Goal: Task Accomplishment & Management: Use online tool/utility

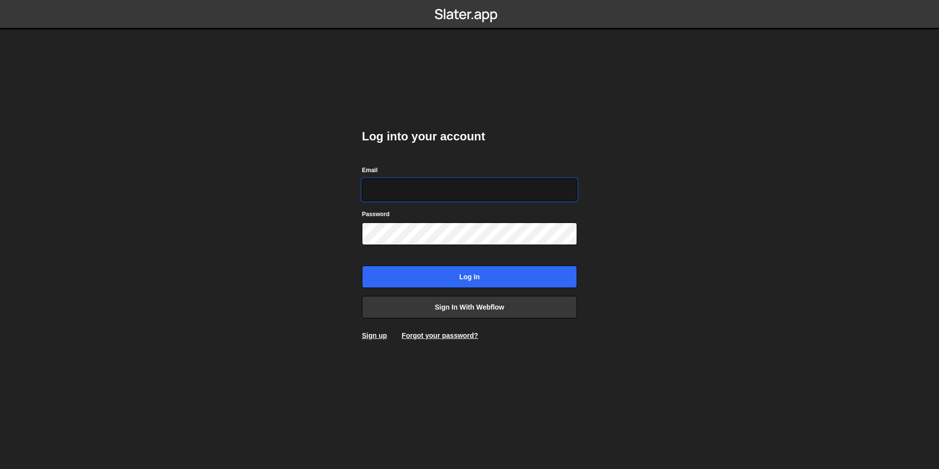
type input "[EMAIL_ADDRESS][DOMAIN_NAME]"
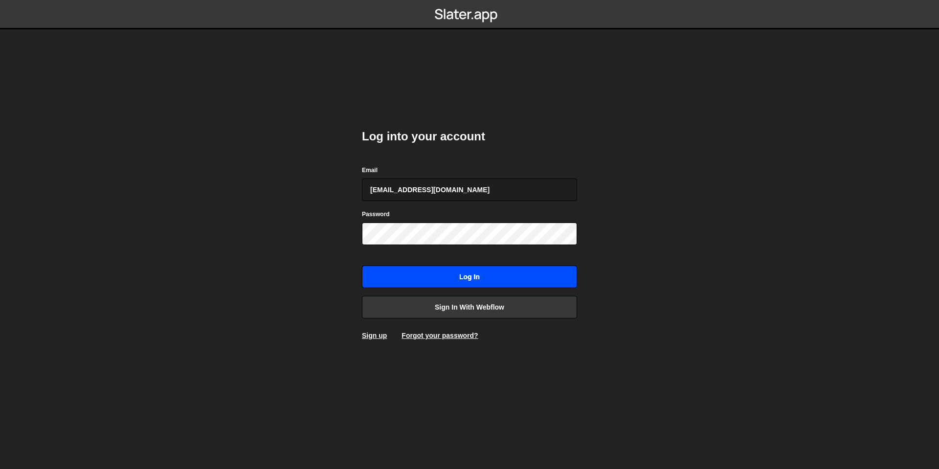
click at [450, 275] on input "Log in" at bounding box center [469, 277] width 215 height 23
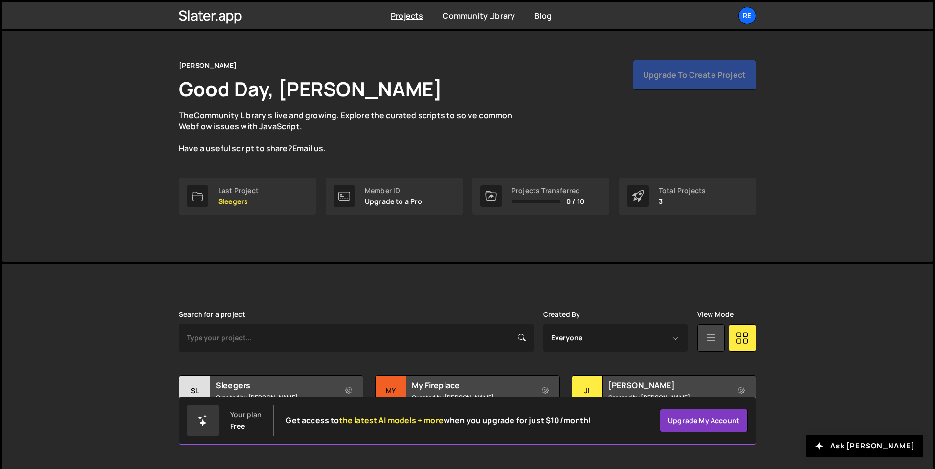
scroll to position [35, 0]
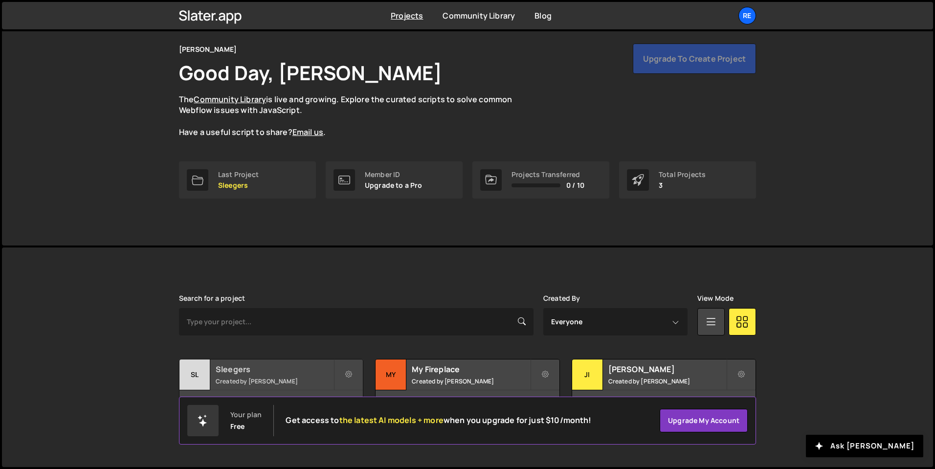
click at [301, 369] on h2 "Sleegers" at bounding box center [275, 369] width 118 height 11
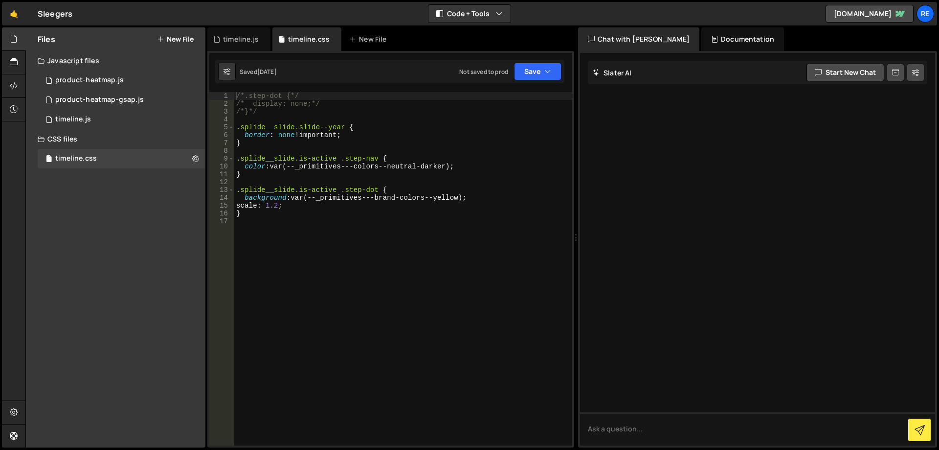
click at [105, 193] on div "Files New File Javascript files 0 product-heatmap.js 0 1 product-heatmap-gsap.j…" at bounding box center [116, 237] width 180 height 420
click at [187, 36] on button "New File" at bounding box center [175, 39] width 37 height 8
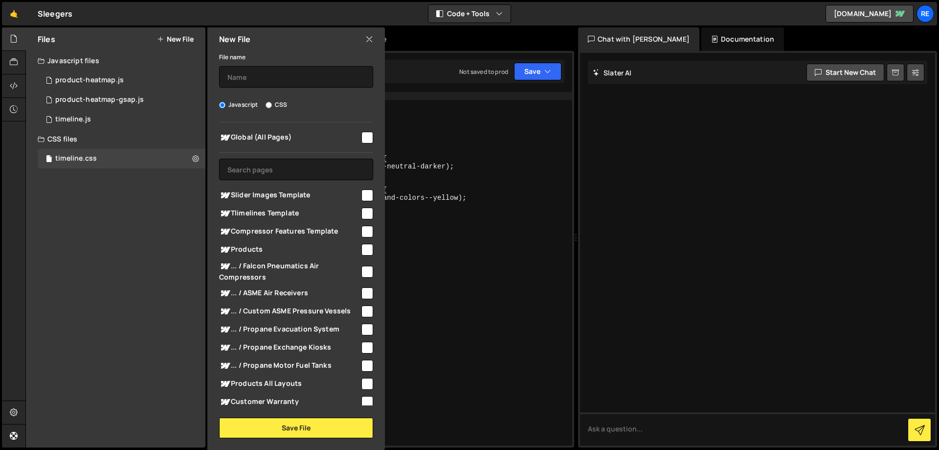
click at [276, 103] on label "CSS" at bounding box center [277, 105] width 22 height 10
click at [272, 103] on input "CSS" at bounding box center [269, 105] width 6 height 6
radio input "true"
click at [269, 78] on input "text" at bounding box center [296, 77] width 154 height 22
type input "slider-styling"
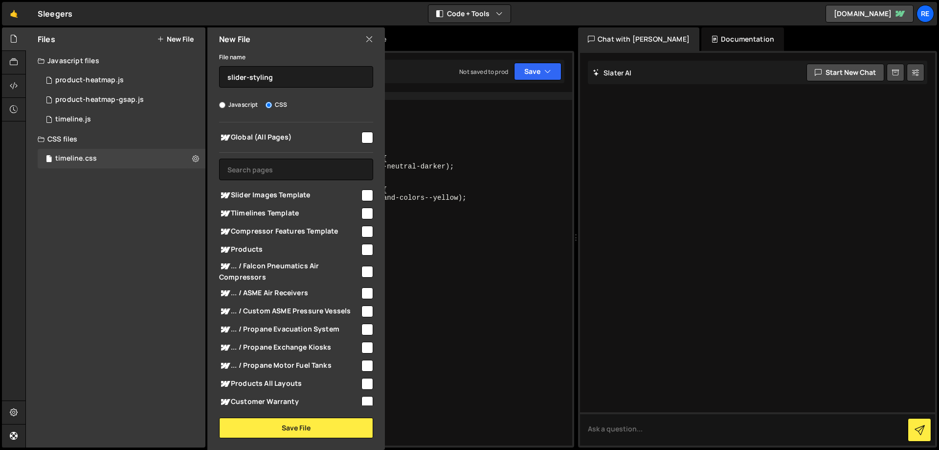
click at [351, 134] on span "Global (All Pages)" at bounding box center [289, 138] width 141 height 12
checkbox input "true"
click at [297, 435] on button "Save File" at bounding box center [296, 427] width 154 height 21
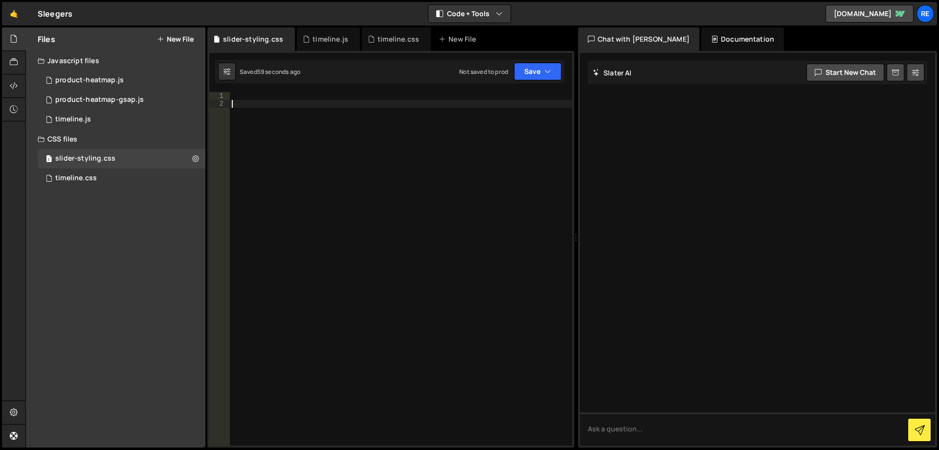
click at [347, 143] on div at bounding box center [401, 276] width 342 height 369
paste textarea ".w-slider-nav-invert .w-slider-dot.w-active"
type textarea ".w-slider-nav-invert .w-slider-dot.w-active"
click at [348, 94] on div ".w-slider-nav-invert .w-slider-dot.w-active" at bounding box center [401, 276] width 342 height 369
click at [433, 95] on div ".w-slider-nav-invert .w-slider-dot.w-active" at bounding box center [401, 276] width 342 height 369
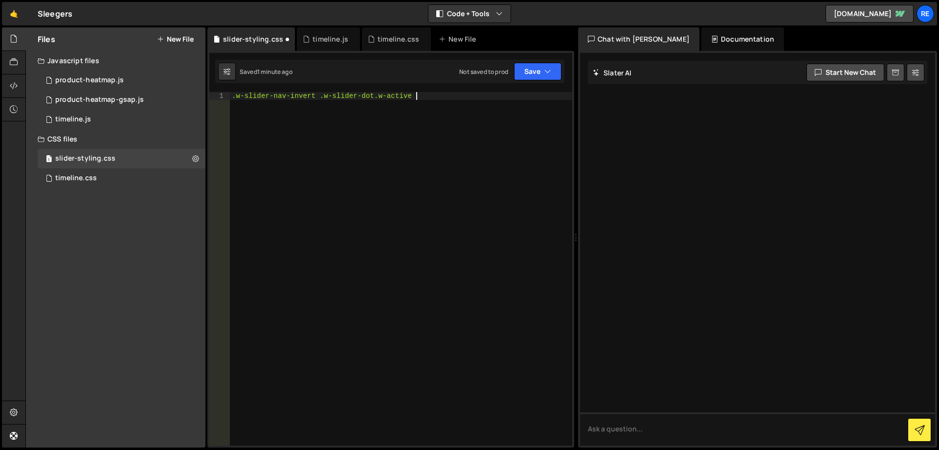
type textarea ".w-slider-nav-invert .w-slider-dot.w-active {"
click at [384, 106] on div ".w-slider-nav-invert .w-slider-dot.w-active { }" at bounding box center [401, 276] width 342 height 369
paste textarea "background-color: var(--_primitives---brand-colors--yellow);"
type textarea "background-color: var(--_primitives---brand-colors--yellow);"
drag, startPoint x: 445, startPoint y: 139, endPoint x: 483, endPoint y: 123, distance: 41.0
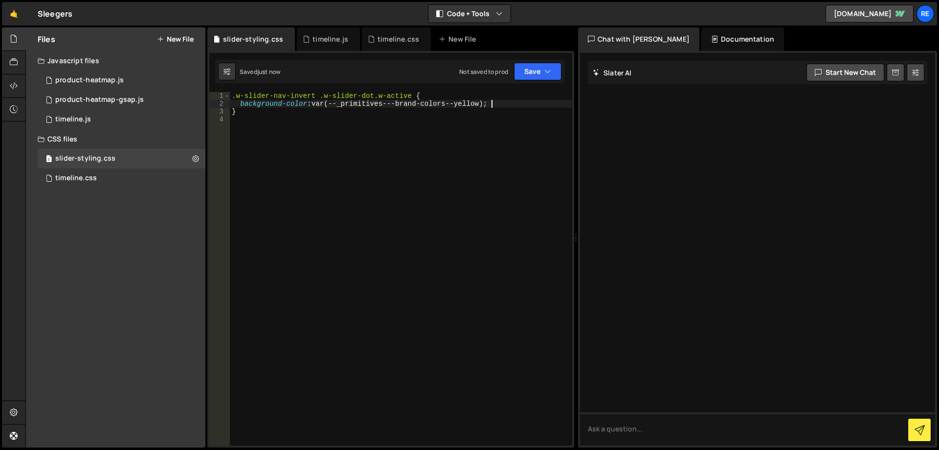
click at [445, 139] on div ".w-slider-nav-invert .w-slider-dot.w-active { background-color : var(--_primiti…" at bounding box center [401, 276] width 342 height 369
click at [497, 101] on div ".w-slider-nav-invert .w-slider-dot.w-active { background-color : var(--_primiti…" at bounding box center [401, 276] width 342 height 369
type textarea "background-color: var(--_primitives---brand-colors--yellow) !important;"
click at [292, 131] on div ".w-slider-nav-invert .w-slider-dot.w-active { background-color : var(--_primiti…" at bounding box center [401, 276] width 342 height 369
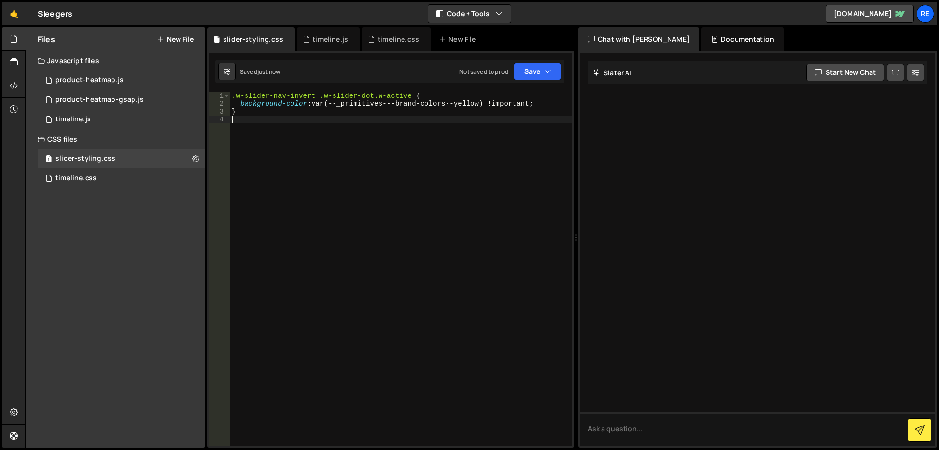
scroll to position [0, 0]
drag, startPoint x: 318, startPoint y: 97, endPoint x: 404, endPoint y: 144, distance: 98.3
click at [318, 97] on div ".w-slider-nav-invert .w-slider-dot.w-active { background-color : var(--_primiti…" at bounding box center [401, 276] width 342 height 369
type textarea "}"
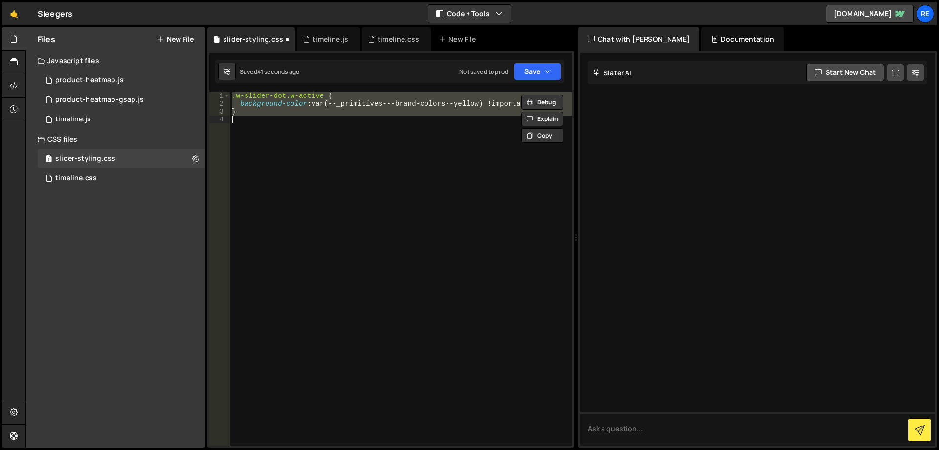
click at [347, 195] on div ".w-slider-dot.w-active { background-color : var(--_primitives---brand-colors--y…" at bounding box center [401, 268] width 342 height 353
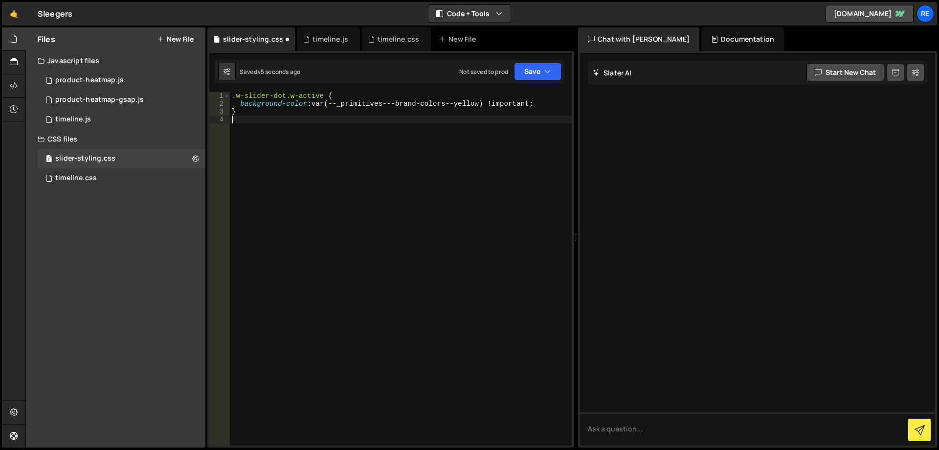
click at [294, 106] on div ".w-slider-dot.w-active { background-color : var(--_primitives---brand-colors--y…" at bounding box center [401, 276] width 342 height 369
click at [294, 105] on div ".w-slider-dot.w-active { background-color : var(--_primitives---brand-colors--y…" at bounding box center [401, 276] width 342 height 369
type textarea "background: var(--_primitives---brand-colors--yellow) !important;"
click at [435, 184] on div ".w-slider-dot.w-active { background : var(--_primitives---brand-colors--yellow)…" at bounding box center [401, 276] width 342 height 369
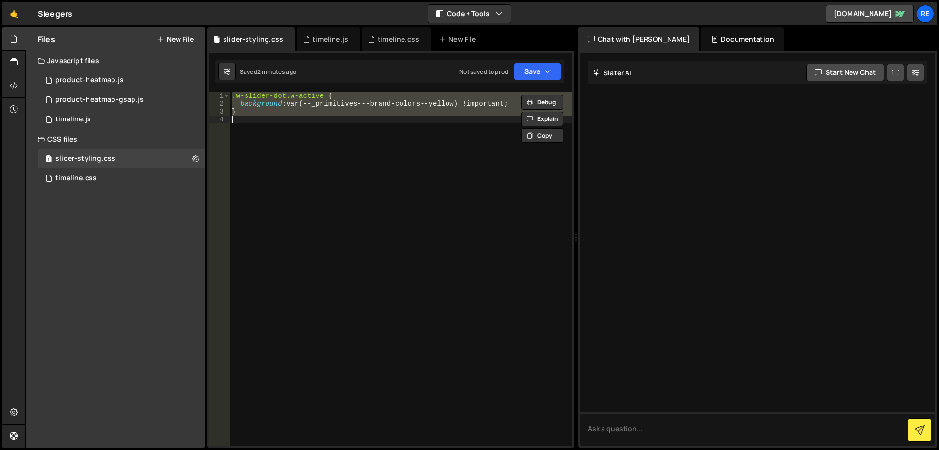
paste textarea
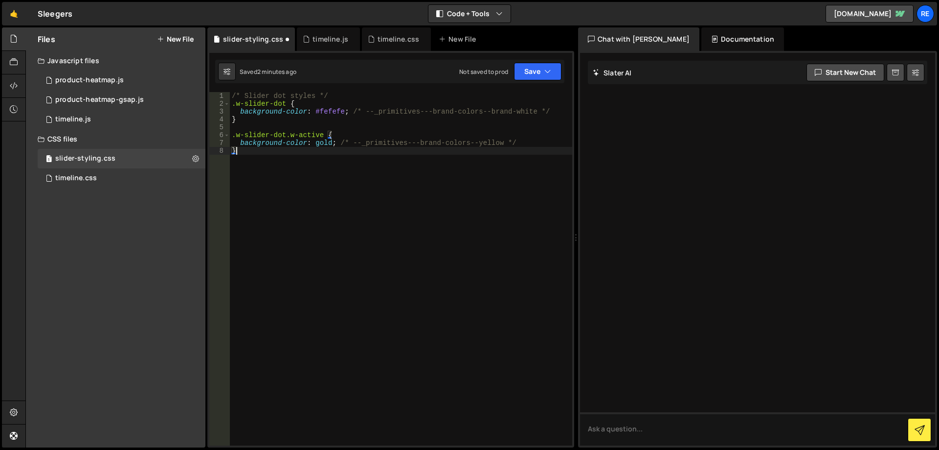
type textarea "background-color: gold;"
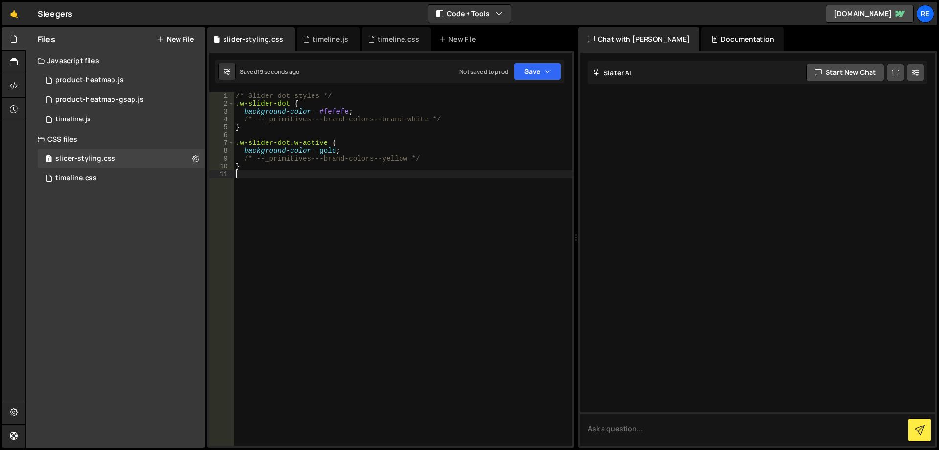
click at [441, 208] on div "/* Slider dot styles */ .w-slider-dot { background-color : #fefefe ; /* --_prim…" at bounding box center [403, 276] width 339 height 369
click at [477, 168] on div "/* Slider dot styles */ .w-slider-dot { background-color : #fefefe ; /* --_prim…" at bounding box center [403, 276] width 339 height 369
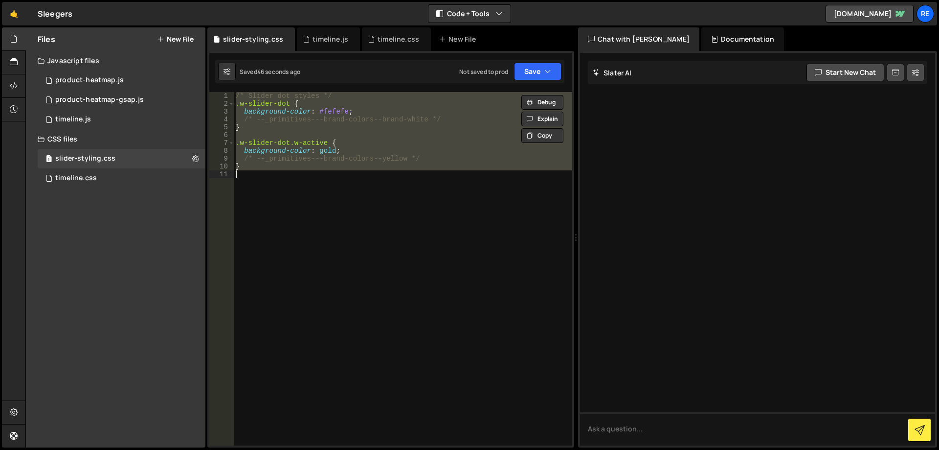
paste textarea
type textarea "}"
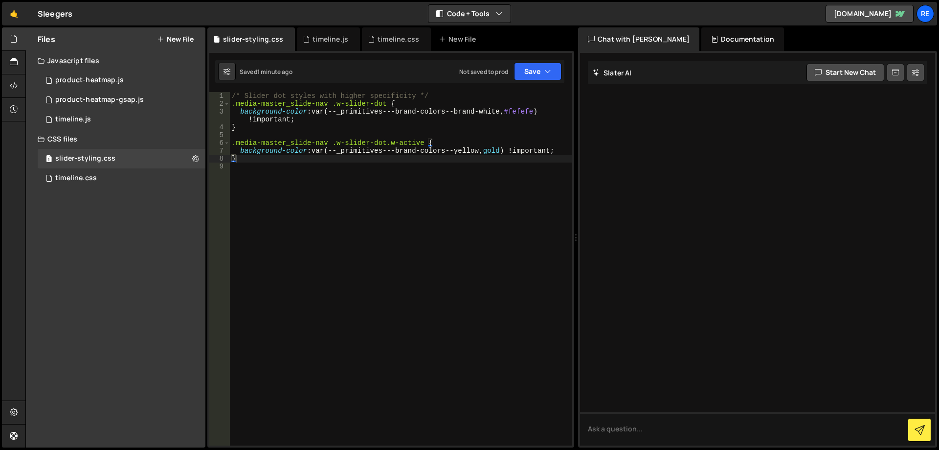
click at [377, 203] on div "/* Slider dot styles with higher specificity */ .media-master_slide-nav .w-slid…" at bounding box center [401, 276] width 342 height 369
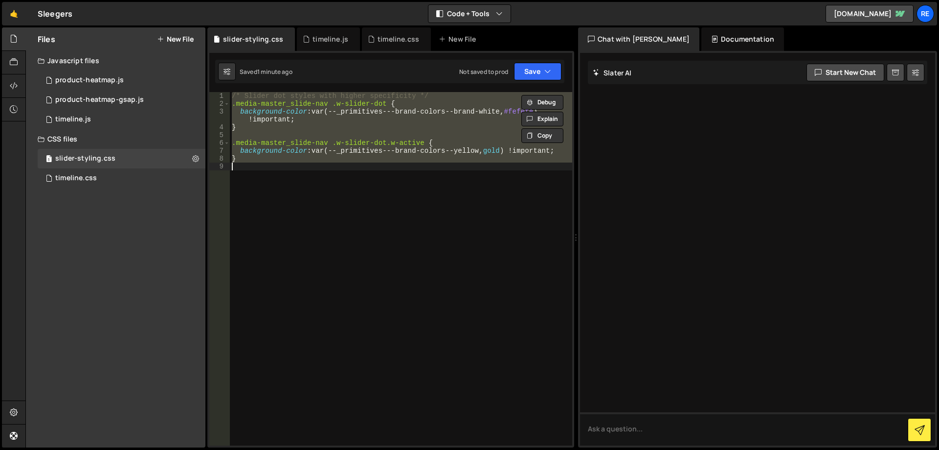
paste textarea
type textarea "}"
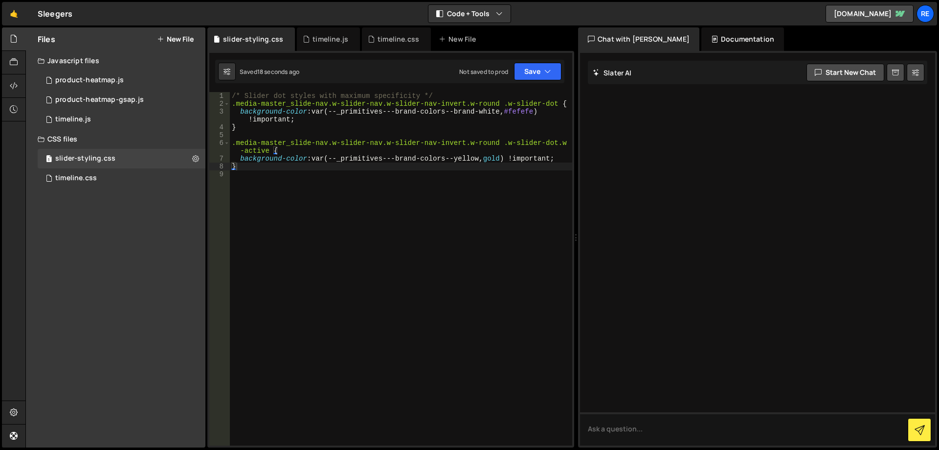
click at [403, 188] on div "/* Slider dot styles with maximum specificity */ .media-master_slide-nav.w-slid…" at bounding box center [401, 276] width 342 height 369
click at [511, 164] on div "/* Slider dot styles with maximum specificity */ .media-master_slide-nav.w-slid…" at bounding box center [401, 276] width 342 height 369
click at [498, 157] on div "/* Slider dot styles with maximum specificity */ .media-master_slide-nav.w-slid…" at bounding box center [401, 276] width 342 height 369
click at [498, 158] on div "/* Slider dot styles with maximum specificity */ .media-master_slide-nav.w-slid…" at bounding box center [401, 276] width 342 height 369
click at [501, 158] on div "/* Slider dot styles with maximum specificity */ .media-master_slide-nav.w-slid…" at bounding box center [401, 276] width 342 height 369
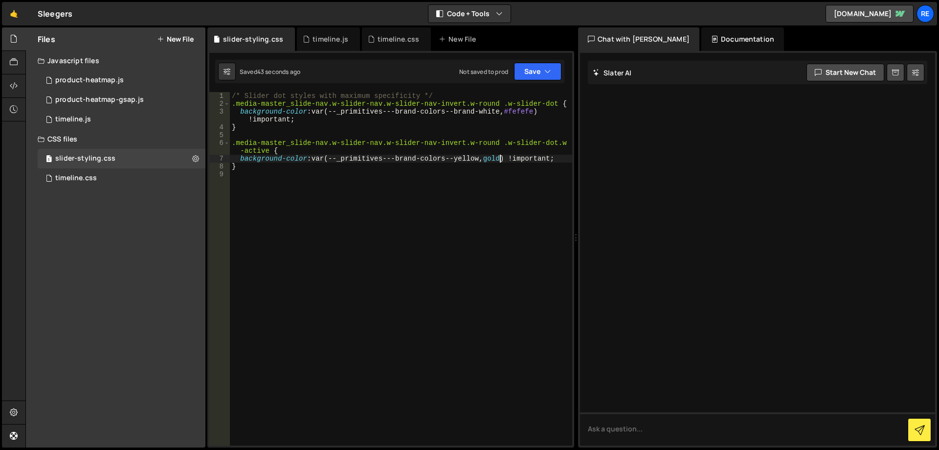
click at [501, 158] on div "/* Slider dot styles with maximum specificity */ .media-master_slide-nav.w-slid…" at bounding box center [401, 276] width 342 height 369
click at [469, 115] on div "/* Slider dot styles with maximum specificity */ .media-master_slide-nav.w-slid…" at bounding box center [401, 276] width 342 height 369
click at [467, 114] on div "/* Slider dot styles with maximum specificity */ .media-master_slide-nav.w-slid…" at bounding box center [401, 276] width 342 height 369
click at [500, 108] on div "/* Slider dot styles with maximum specificity */ .media-master_slide-nav.w-slid…" at bounding box center [401, 276] width 342 height 369
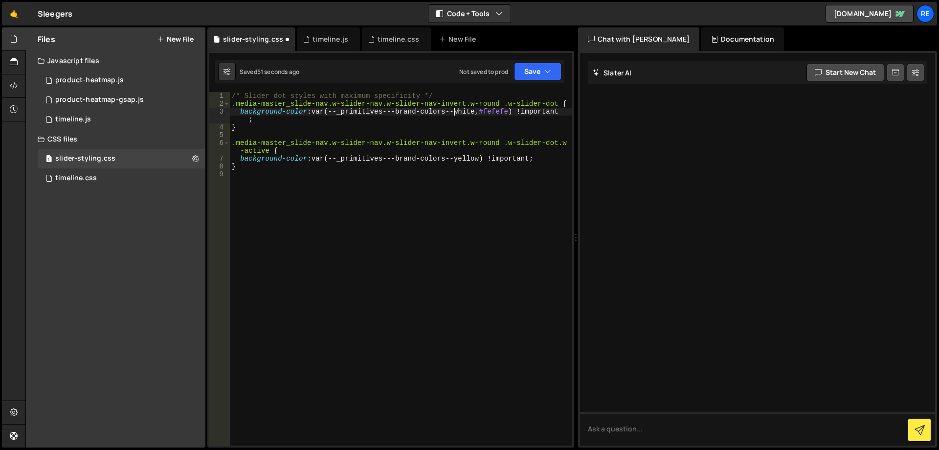
click at [500, 108] on div "/* Slider dot styles with maximum specificity */ .media-master_slide-nav.w-slid…" at bounding box center [401, 276] width 342 height 369
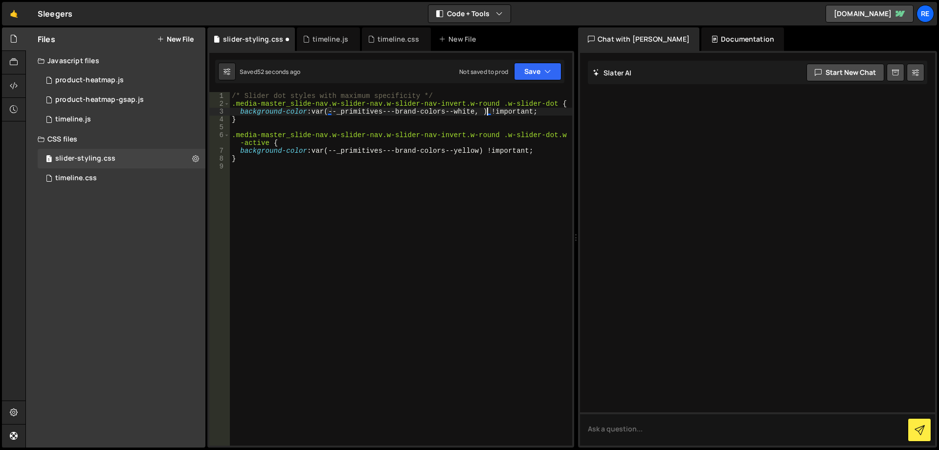
type textarea "background-color: var(--_primitives---brand-colors--white) !important;"
click at [466, 181] on div "/* Slider dot styles with maximum specificity */ .media-master_slide-nav.w-slid…" at bounding box center [401, 276] width 342 height 369
click at [466, 119] on div "/* Slider dot styles with maximum specificity */ .media-master_slide-nav.w-slid…" at bounding box center [401, 276] width 342 height 369
drag, startPoint x: 479, startPoint y: 112, endPoint x: 333, endPoint y: 114, distance: 146.3
click at [333, 114] on div "/* Slider dot styles with maximum specificity */ .media-master_slide-nav.w-slid…" at bounding box center [401, 276] width 342 height 369
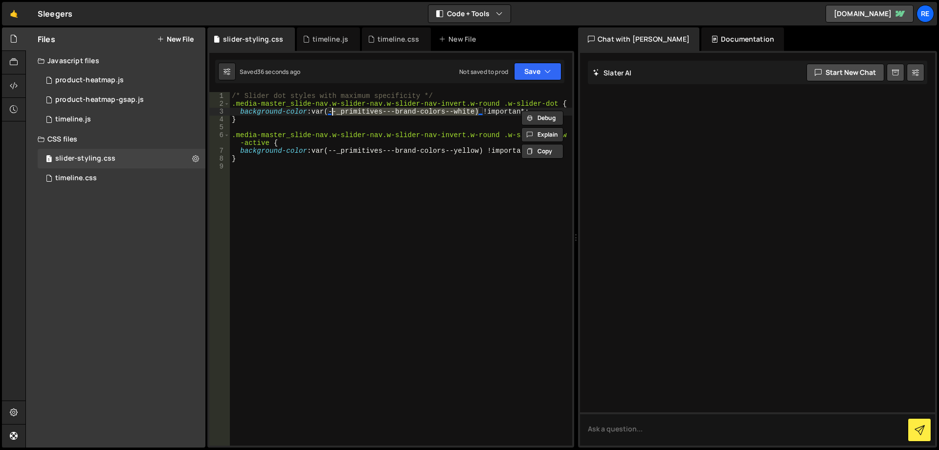
paste textarea "colors--white:"
click at [520, 117] on div "/* Slider dot styles with maximum specificity */ .media-master_slide-nav.w-slid…" at bounding box center [401, 276] width 342 height 369
click at [520, 113] on div "/* Slider dot styles with maximum specificity */ .media-master_slide-nav.w-slid…" at bounding box center [401, 276] width 342 height 369
type textarea "background-color: var(--_primitives---colors--white) !important;"
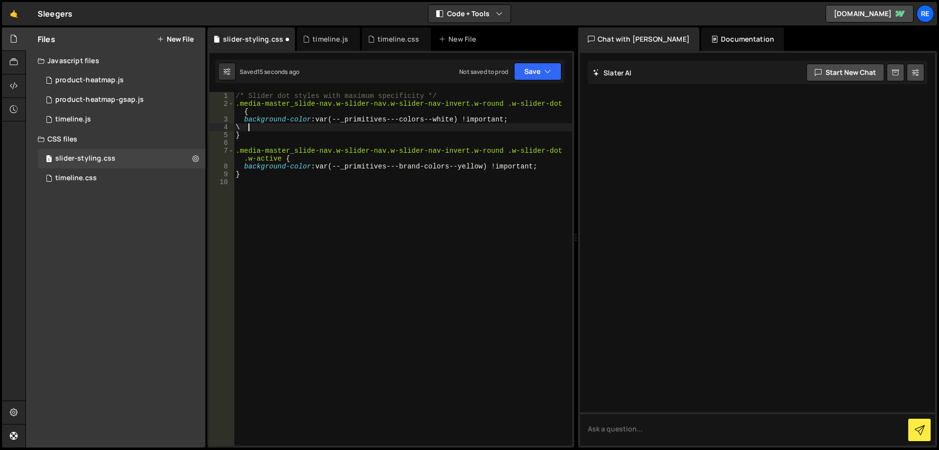
type textarea "background-color: var(--_primitives---colors--white) !important;"
type textarea "p"
click at [293, 128] on div "/* Slider dot styles with maximum specificity */ .media-master_slide-nav.w-slid…" at bounding box center [403, 276] width 339 height 369
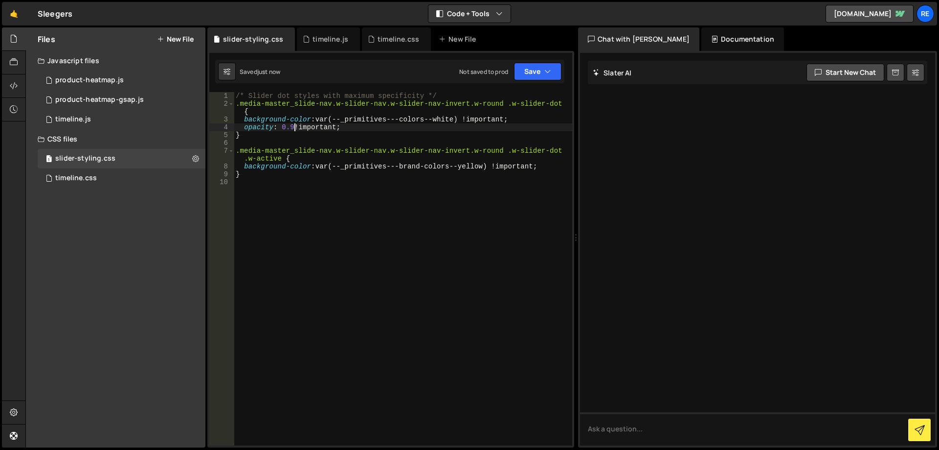
click at [294, 130] on div "/* Slider dot styles with maximum specificity */ .media-master_slide-nav.w-slid…" at bounding box center [403, 276] width 339 height 369
click at [299, 126] on div "/* Slider dot styles with maximum specificity */ .media-master_slide-nav.w-slid…" at bounding box center [403, 276] width 339 height 369
click at [314, 129] on div "/* Slider dot styles with maximum specificity */ .media-master_slide-nav.w-slid…" at bounding box center [403, 276] width 339 height 369
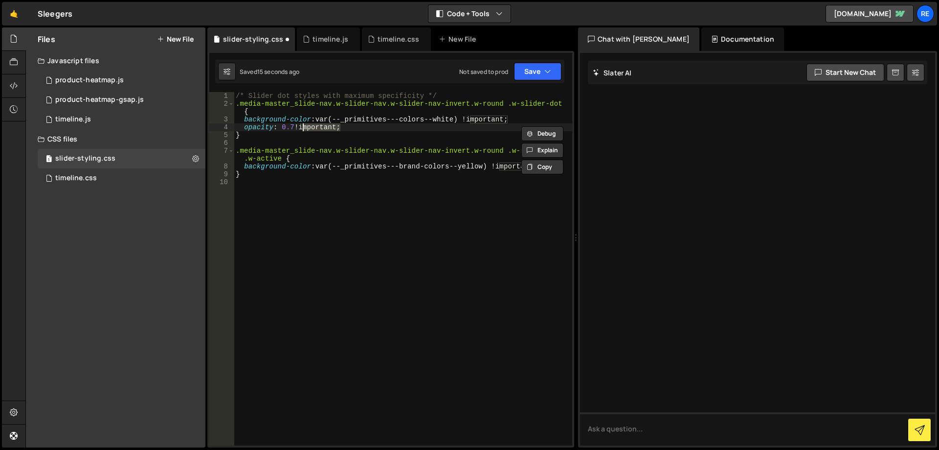
type textarea "opacity: 0.7 !important; }"
click at [478, 190] on div "/* Slider dot styles with maximum specificity */ .media-master_slide-nav.w-slid…" at bounding box center [403, 276] width 339 height 369
click at [551, 171] on div "/* Slider dot styles with maximum specificity */ .media-master_slide-nav.w-slid…" at bounding box center [403, 276] width 339 height 369
type textarea "background-color: var(--_primitives---brand-colors--yellow) !important;"
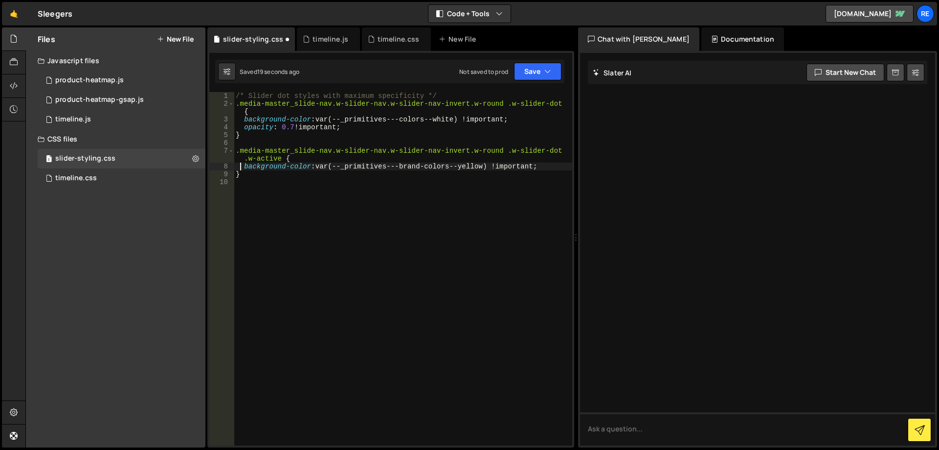
click at [549, 164] on div "/* Slider dot styles with maximum specificity */ .media-master_slide-nav.w-slid…" at bounding box center [403, 276] width 339 height 369
paste textarea
click at [430, 133] on div "/* Slider dot styles with maximum specificity */ .media-master_slide-nav.w-slid…" at bounding box center [403, 276] width 339 height 369
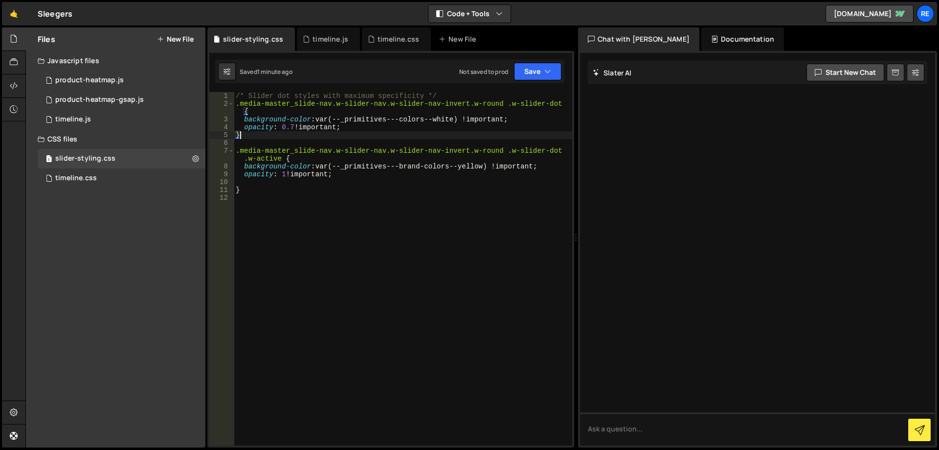
click at [429, 131] on div "/* Slider dot styles with maximum specificity */ .media-master_slide-nav.w-slid…" at bounding box center [403, 276] width 339 height 369
type textarea "opacity: 0.7 !important;"
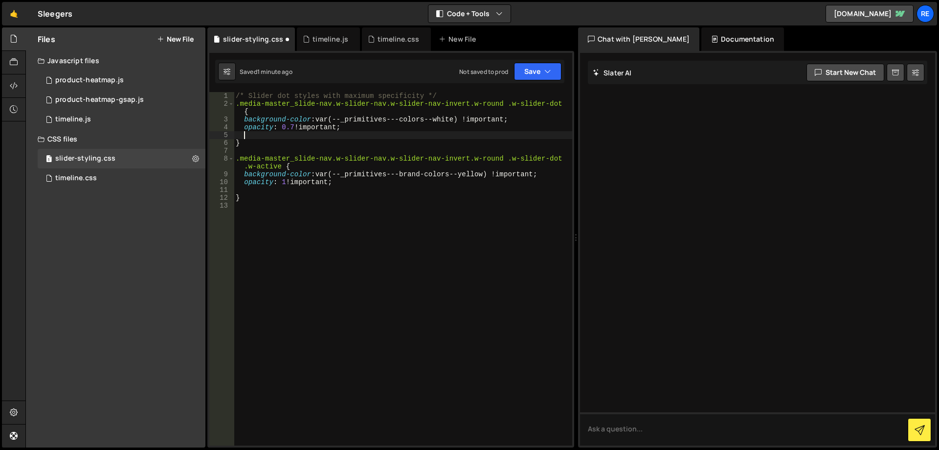
paste textarea
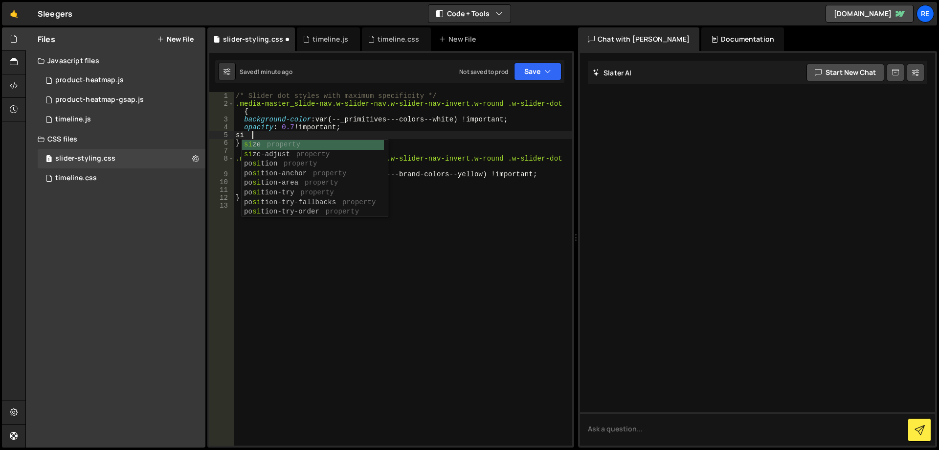
scroll to position [0, 0]
type textarea "s"
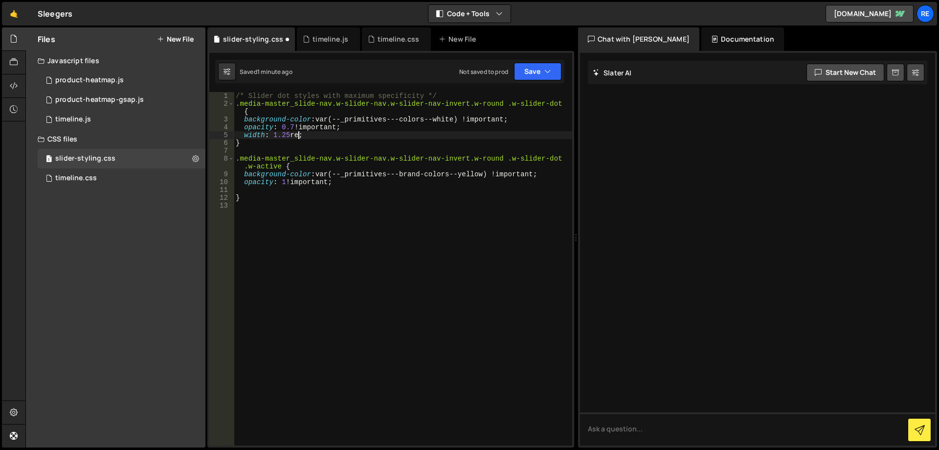
type textarea "width: 1.25rem;"
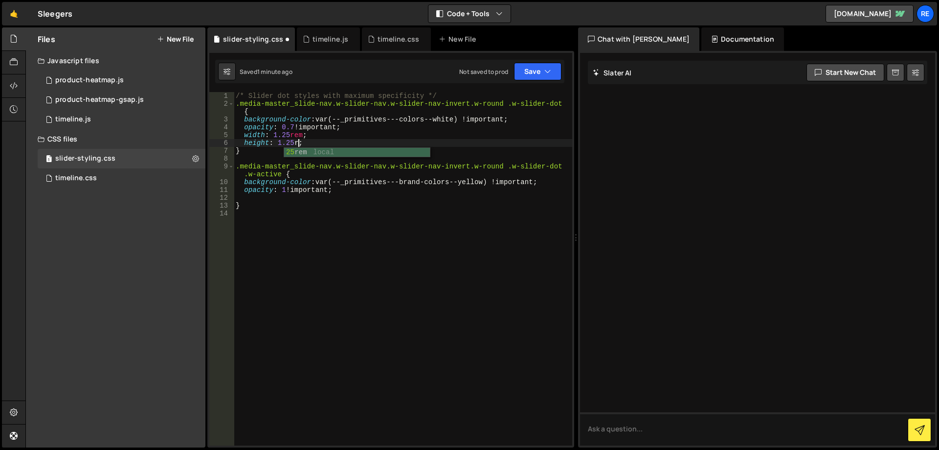
scroll to position [0, 4]
drag, startPoint x: 287, startPoint y: 140, endPoint x: 296, endPoint y: 140, distance: 9.3
click at [287, 140] on div "/* Slider dot styles with maximum specificity */ .media-master_slide-nav.w-slid…" at bounding box center [403, 276] width 339 height 369
click at [286, 137] on div "/* Slider dot styles with maximum specificity */ .media-master_slide-nav.w-slid…" at bounding box center [403, 276] width 339 height 369
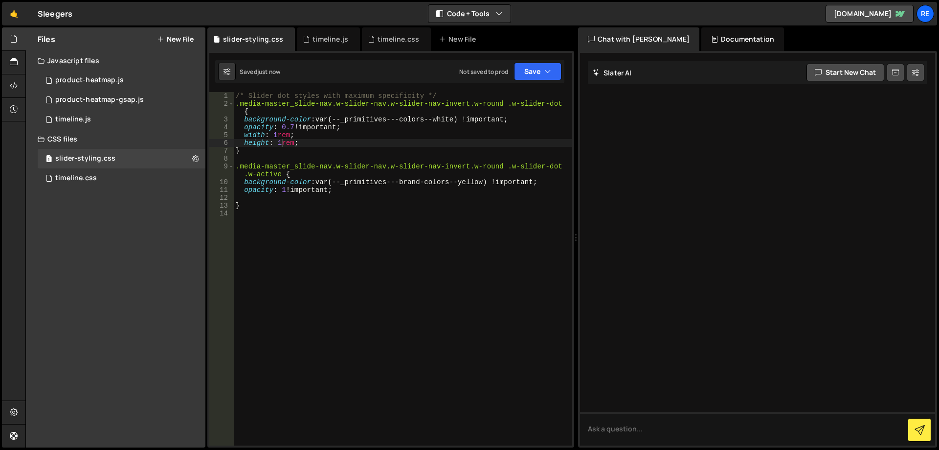
click at [287, 144] on div "/* Slider dot styles with maximum specificity */ .media-master_slide-nav.w-slid…" at bounding box center [403, 276] width 339 height 369
type textarea "height: 0.75rem;"
